Goal: Find specific page/section: Find specific page/section

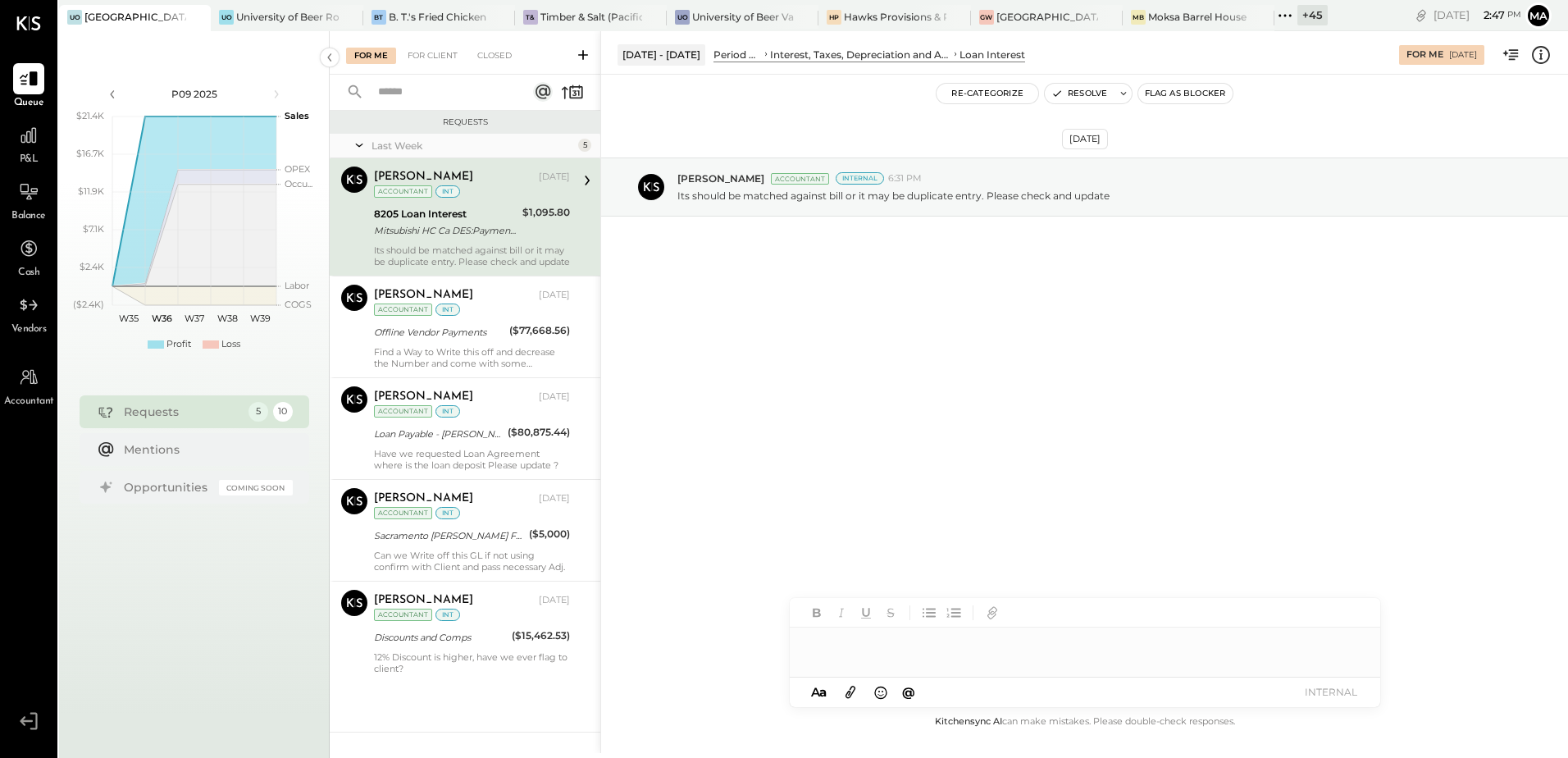
click at [34, 210] on span "Balance" at bounding box center [29, 215] width 35 height 14
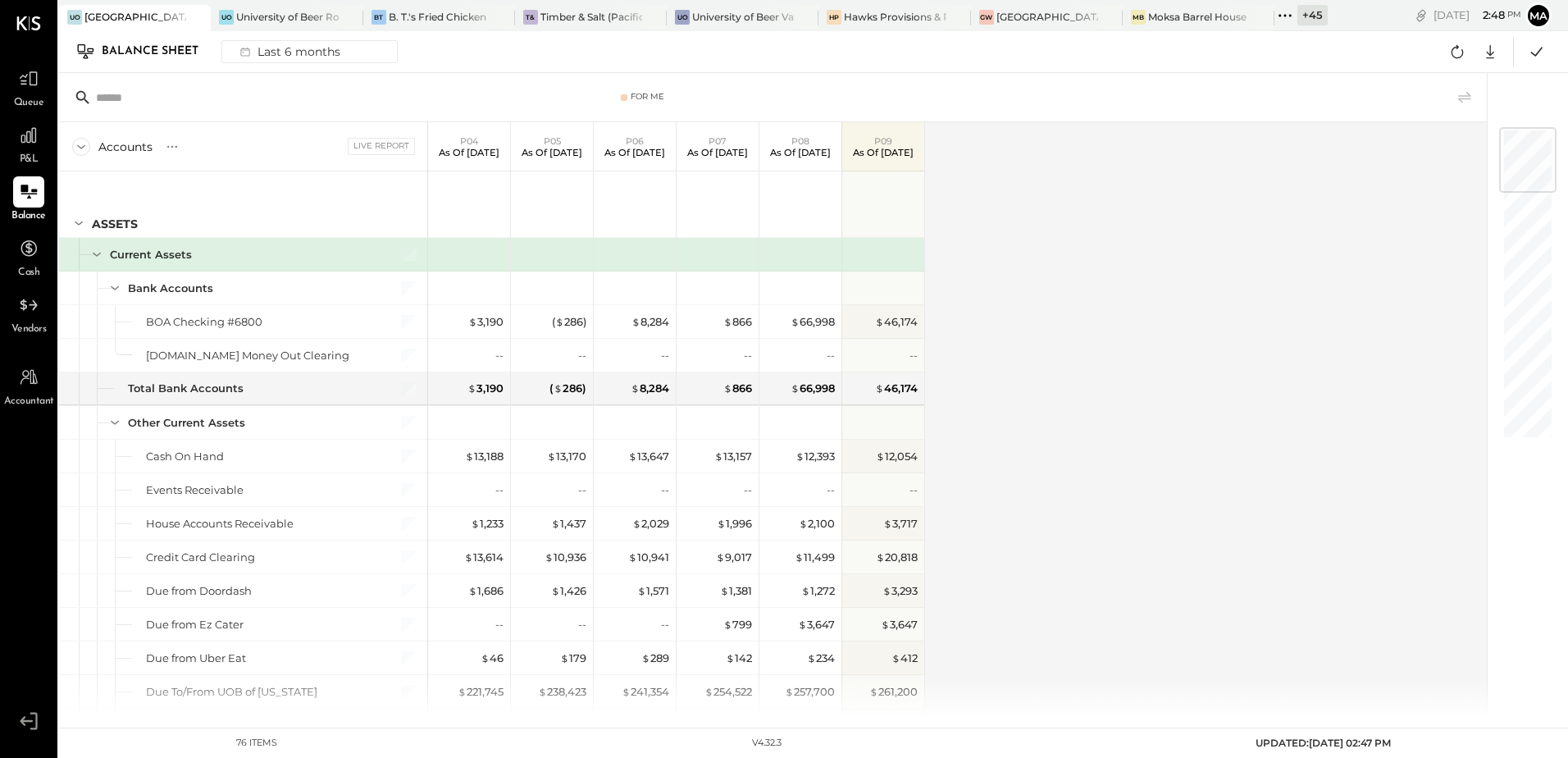
click at [1315, 11] on div "+ 45" at bounding box center [1312, 15] width 30 height 20
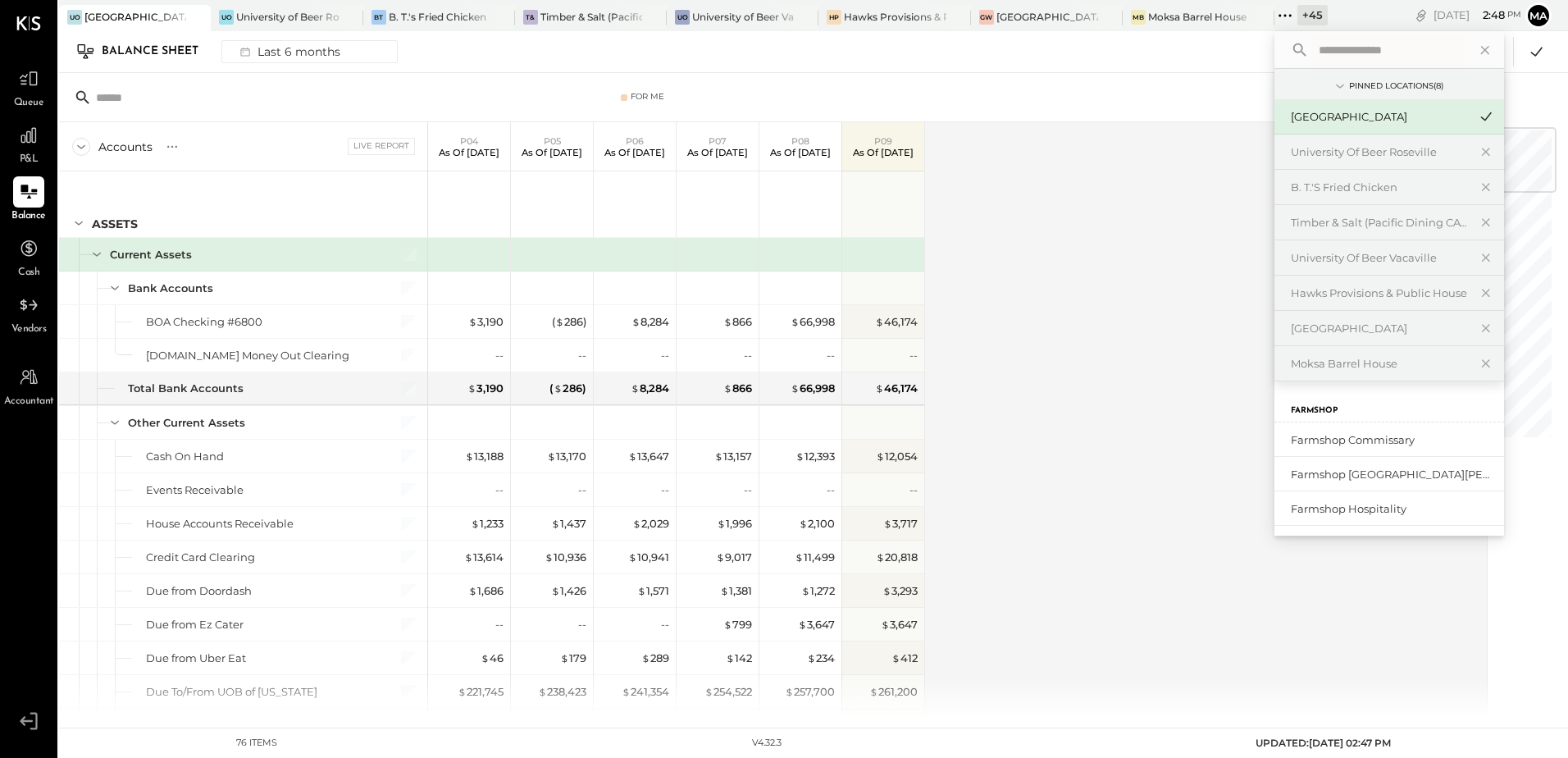
click at [1358, 48] on input "text" at bounding box center [1388, 50] width 153 height 30
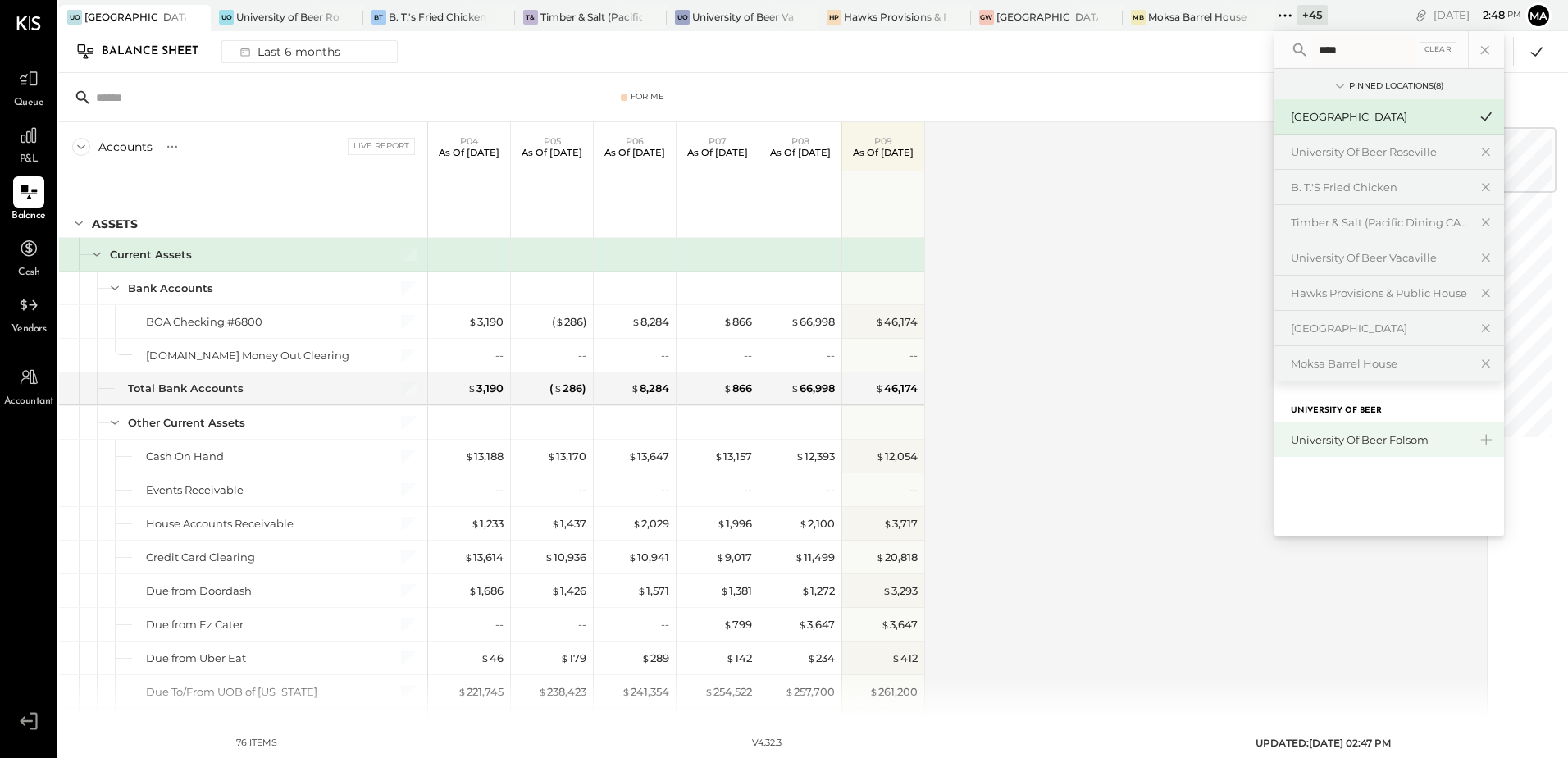
type input "****"
click at [1389, 437] on div "University of Beer Folsom" at bounding box center [1380, 439] width 177 height 15
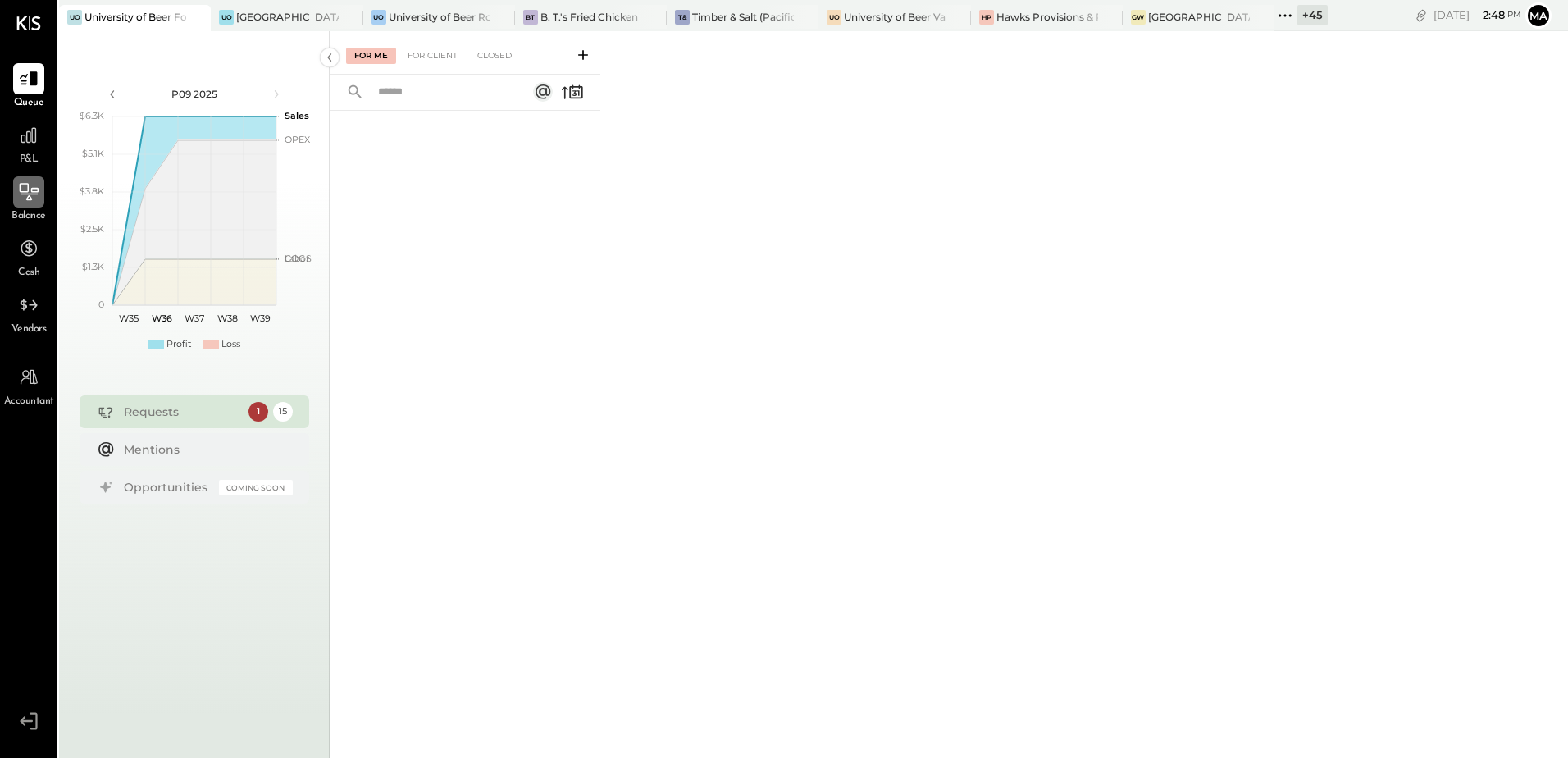
click at [29, 206] on div at bounding box center [29, 192] width 31 height 31
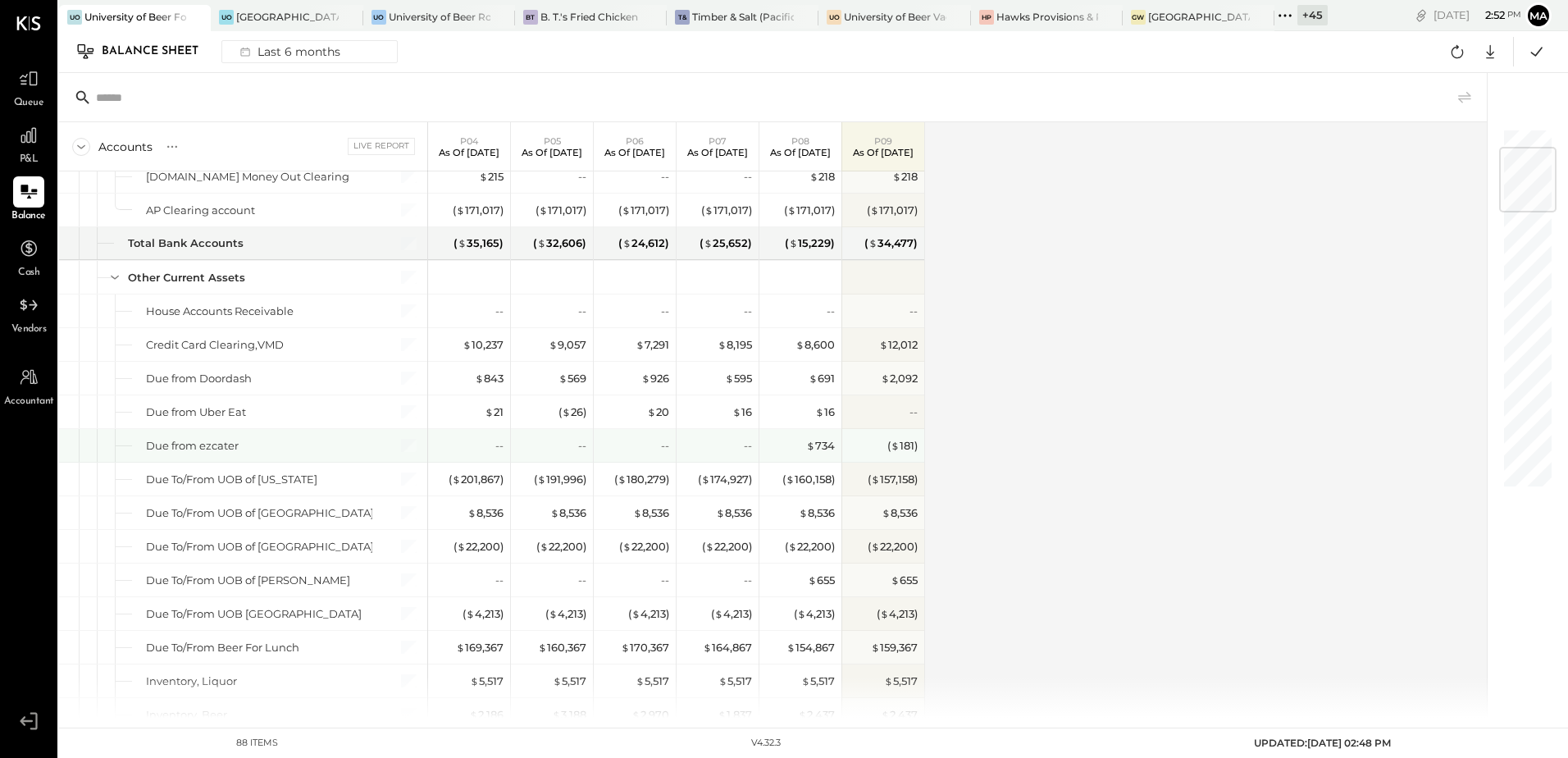
scroll to position [328, 0]
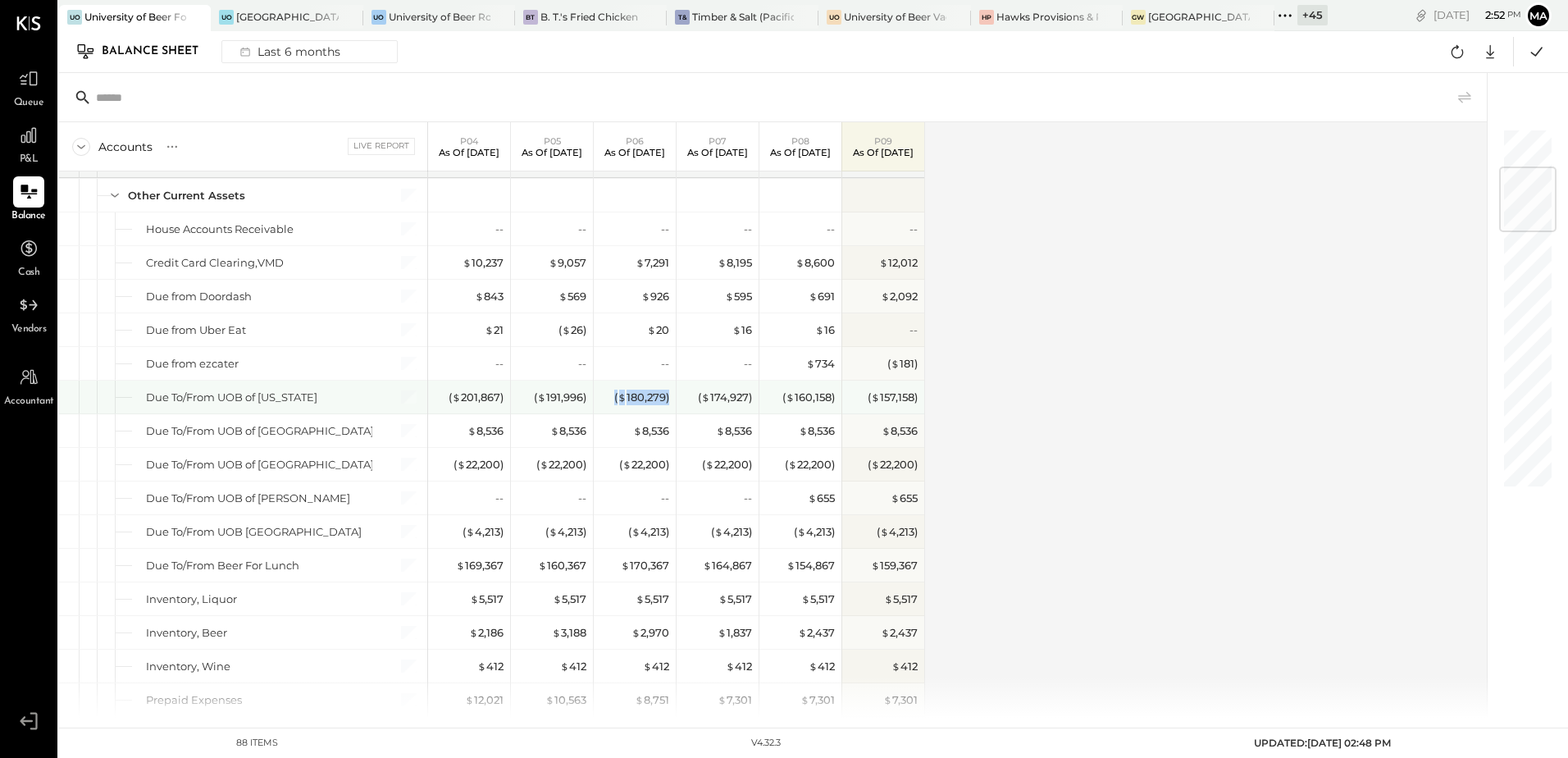
drag, startPoint x: 604, startPoint y: 397, endPoint x: 672, endPoint y: 401, distance: 68.1
click at [672, 401] on div "( $ 180,279 )" at bounding box center [634, 396] width 82 height 33
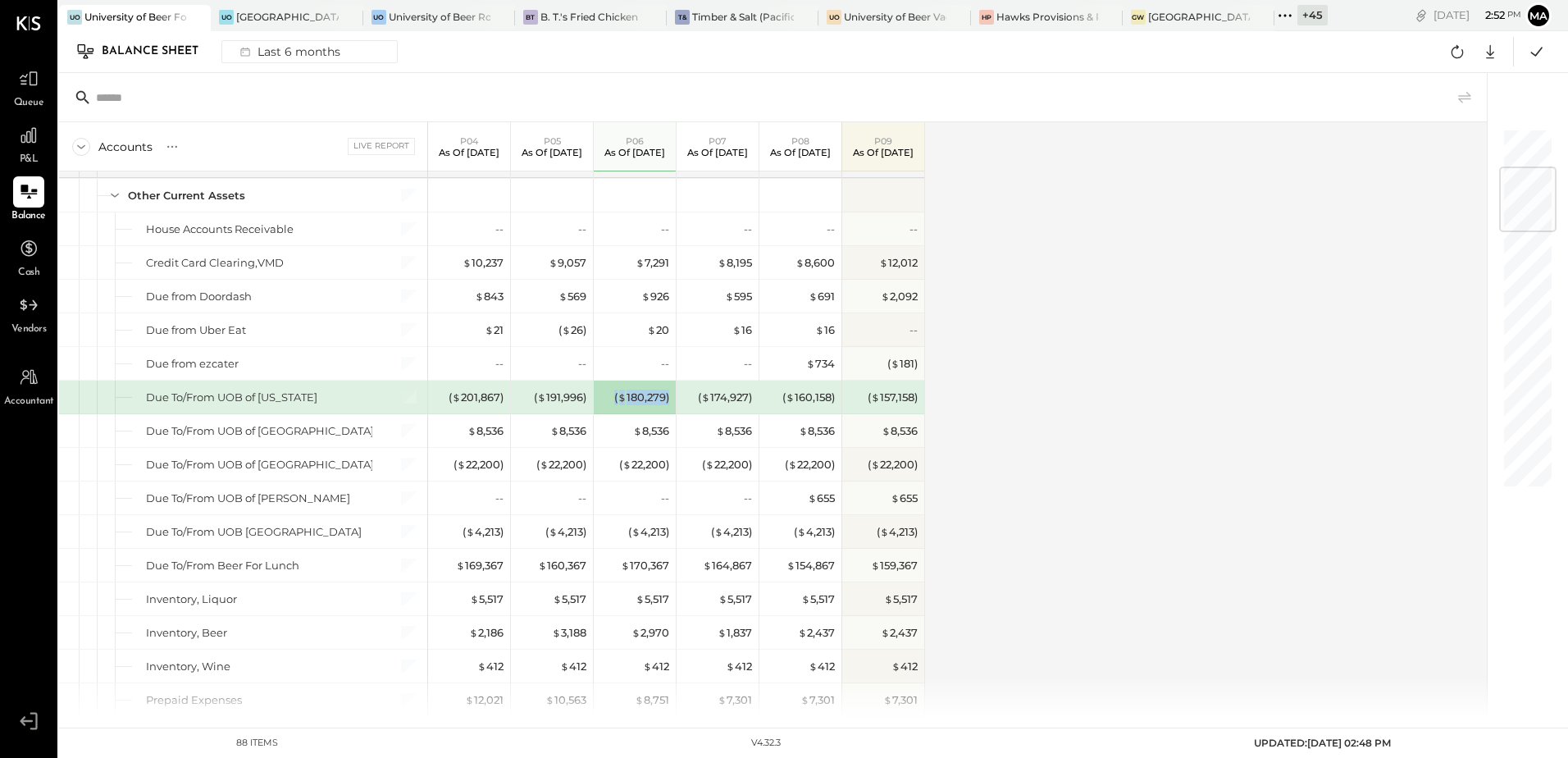
click at [648, 406] on div "( $ 180,279 )" at bounding box center [636, 396] width 66 height 33
click at [651, 398] on div "( $ 180,279 )" at bounding box center [641, 397] width 55 height 15
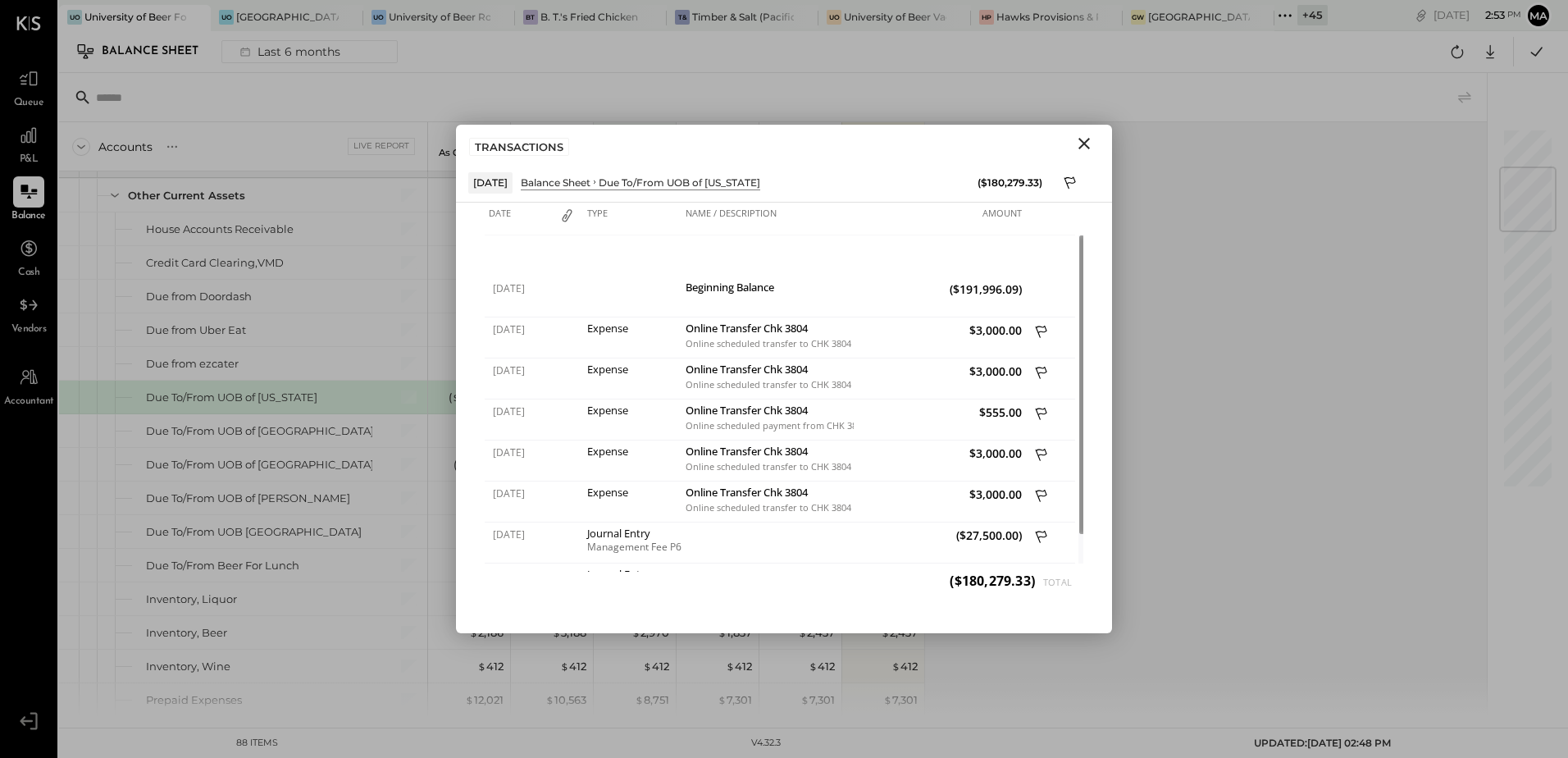
click at [1093, 145] on icon "Close" at bounding box center [1083, 143] width 19 height 19
